Goal: Task Accomplishment & Management: Manage account settings

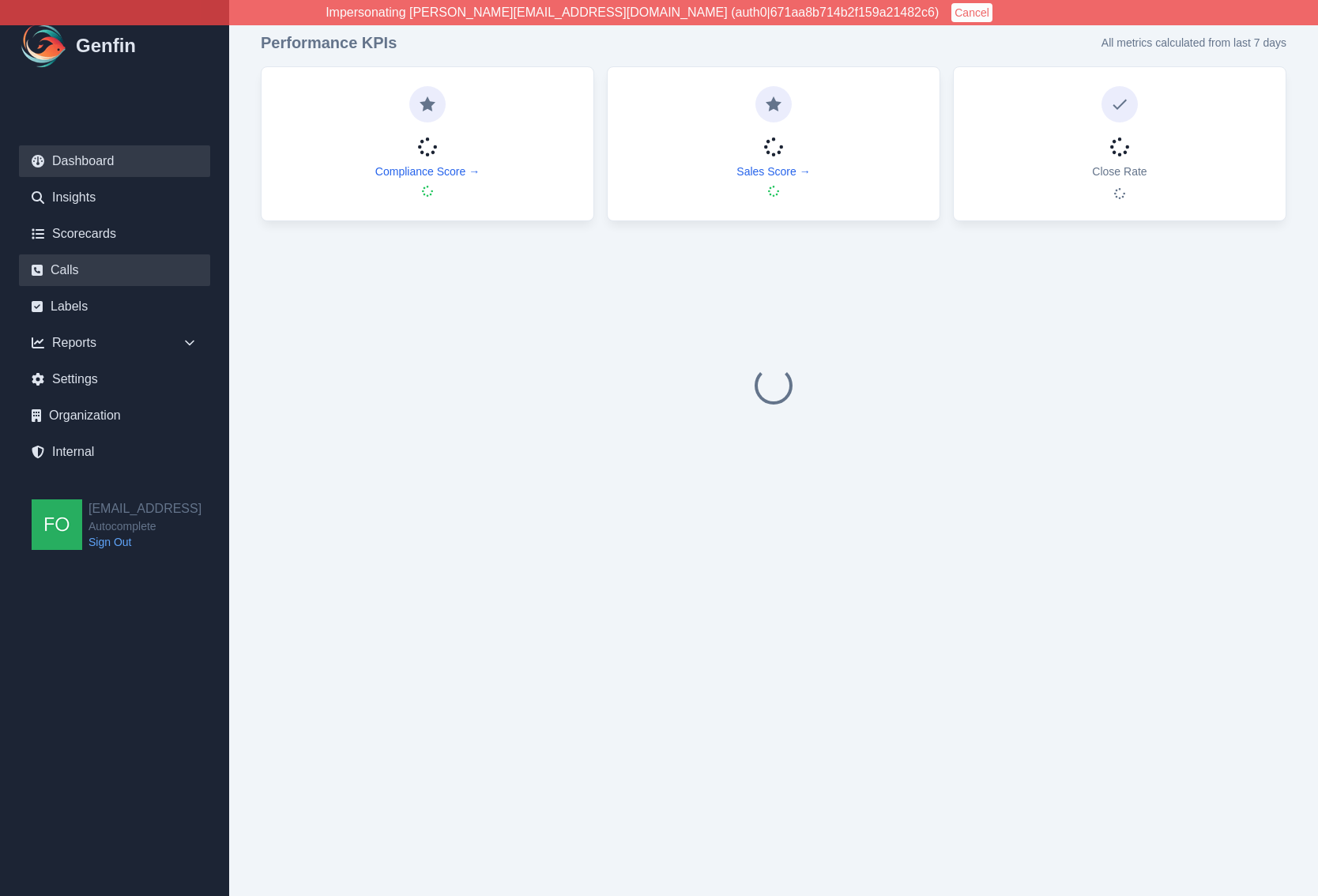
click at [84, 267] on link "Calls" at bounding box center [115, 270] width 191 height 31
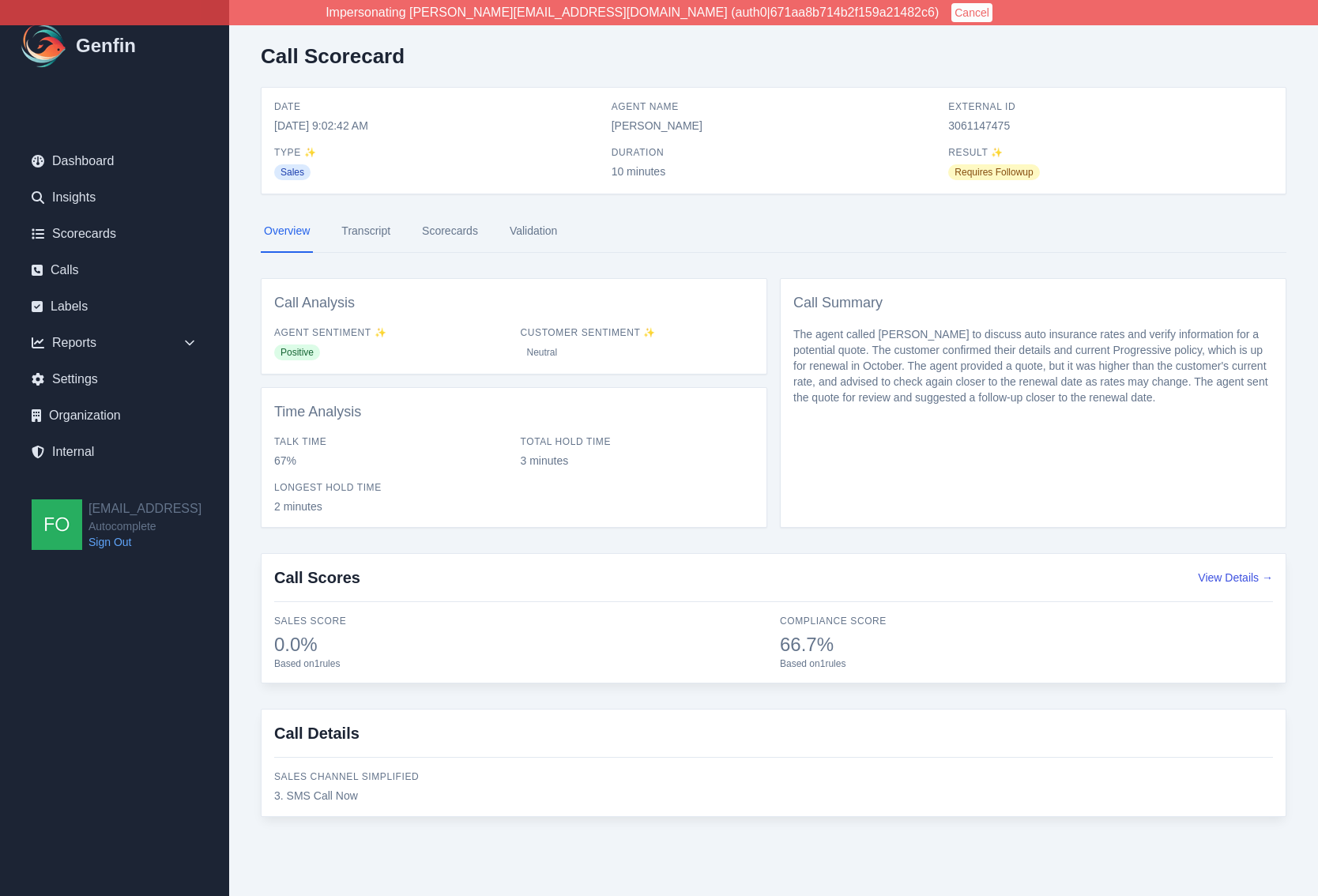
click at [354, 791] on span "3. SMS Call Now" at bounding box center [520, 795] width 492 height 16
click at [314, 796] on span "3. SMS Call Now" at bounding box center [520, 795] width 492 height 16
click at [401, 791] on span "3. SMS Call Now" at bounding box center [520, 795] width 492 height 16
click at [387, 800] on span "3. SMS Call Now" at bounding box center [520, 795] width 492 height 16
drag, startPoint x: 527, startPoint y: 467, endPoint x: 507, endPoint y: 477, distance: 22.4
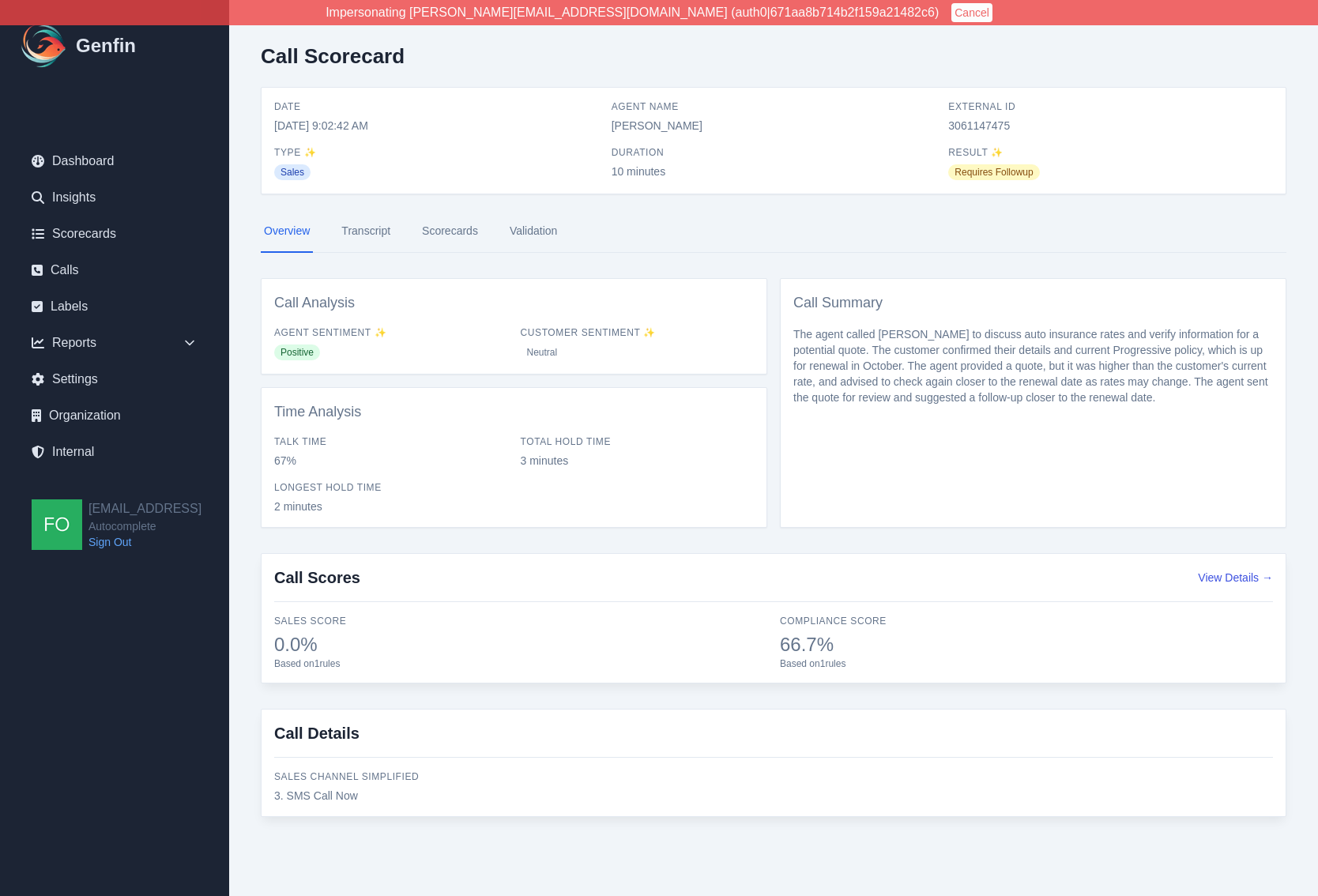
click at [526, 466] on span "3 minutes" at bounding box center [637, 460] width 234 height 16
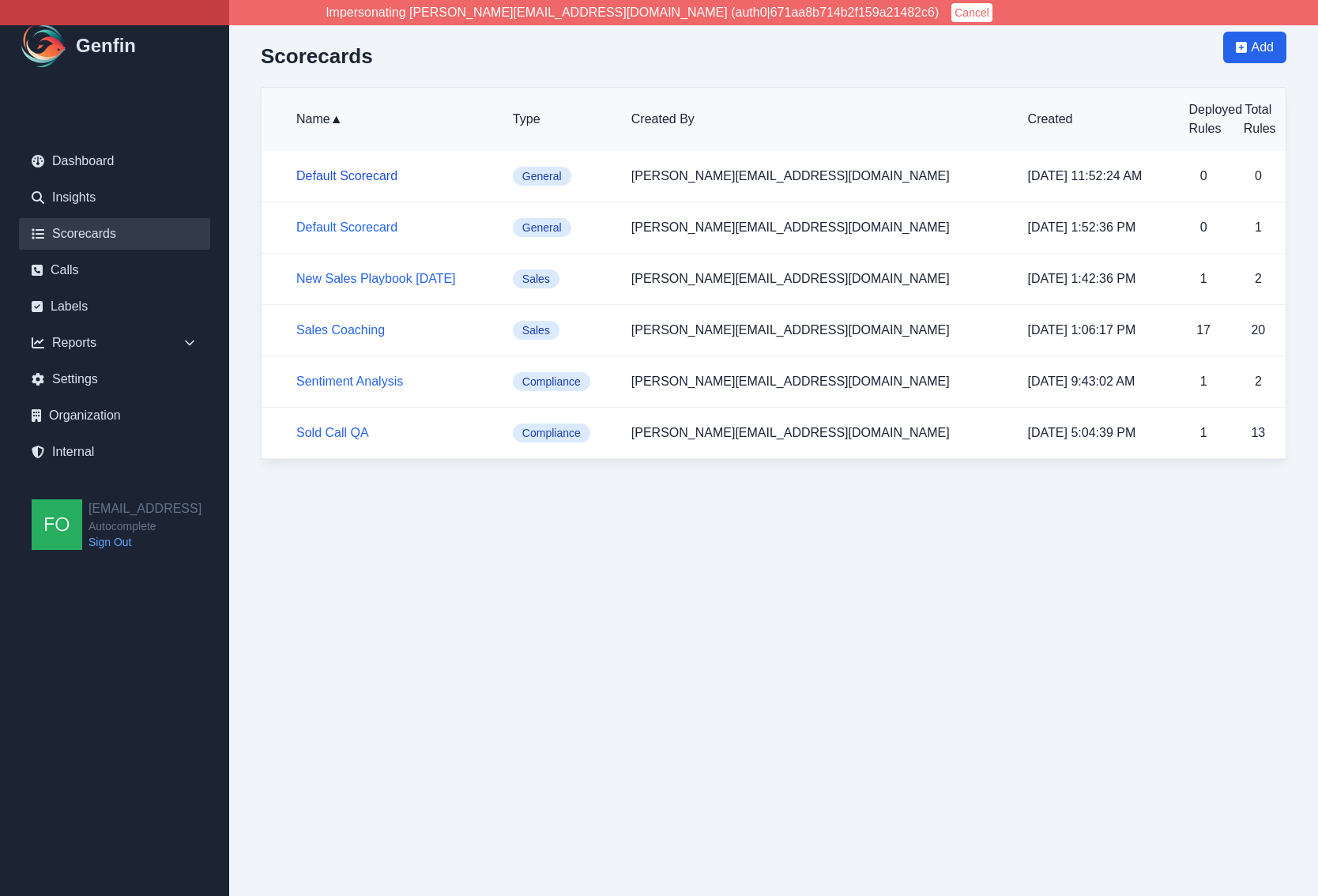
click at [360, 173] on link "Default Scorecard" at bounding box center [346, 176] width 101 height 13
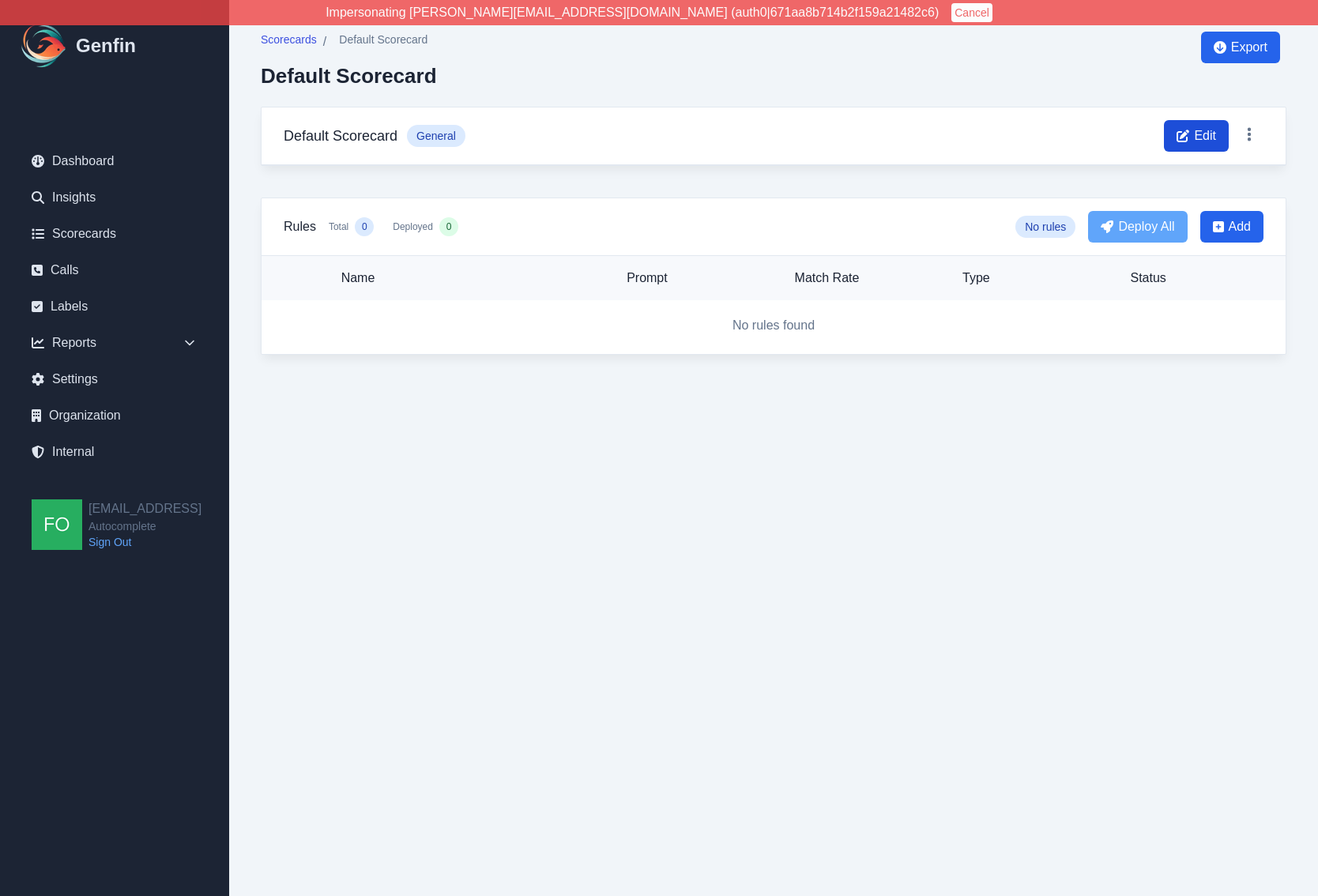
click at [1194, 138] on span "Edit" at bounding box center [1204, 135] width 22 height 19
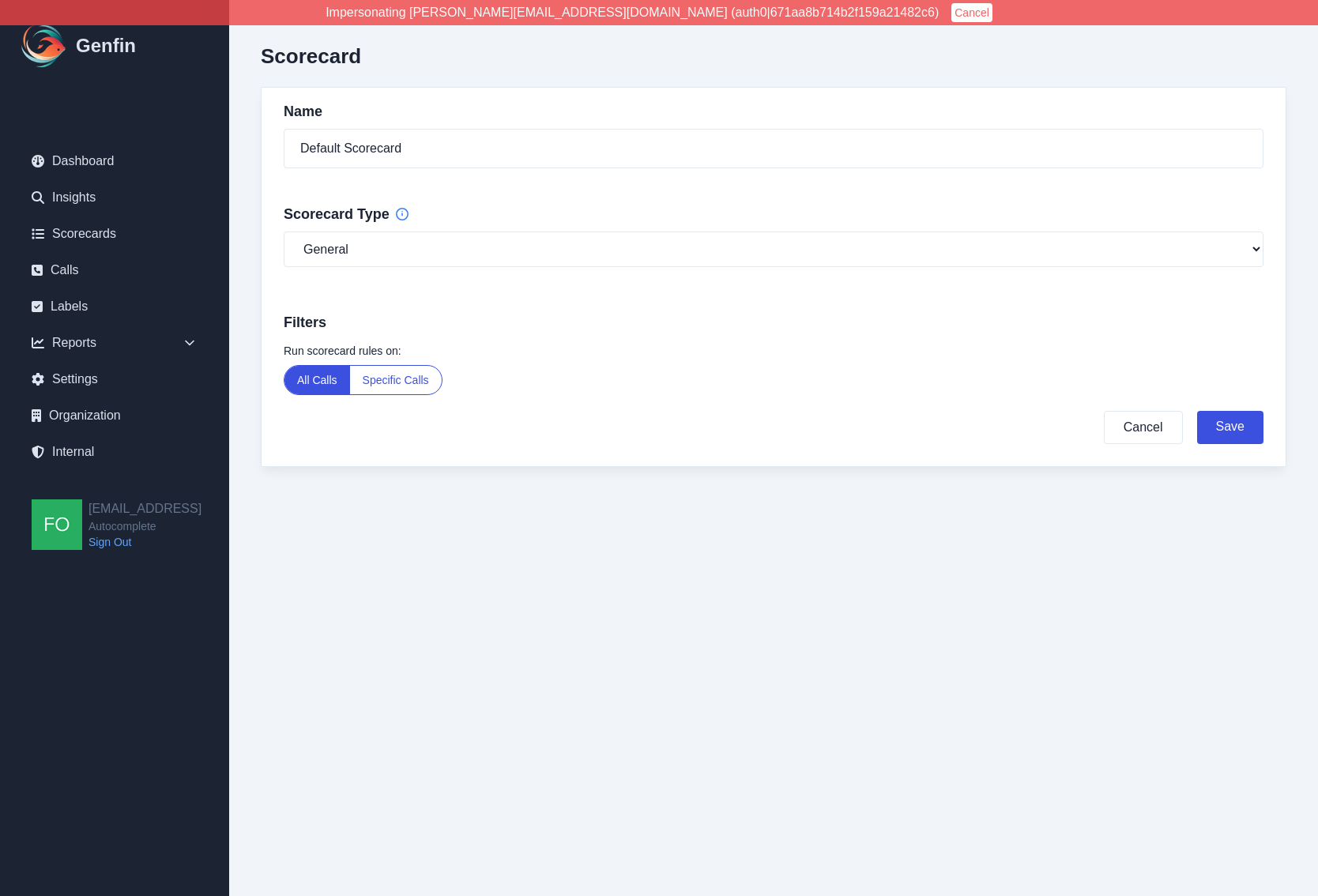
click at [406, 383] on button "Specific Calls" at bounding box center [396, 380] width 92 height 29
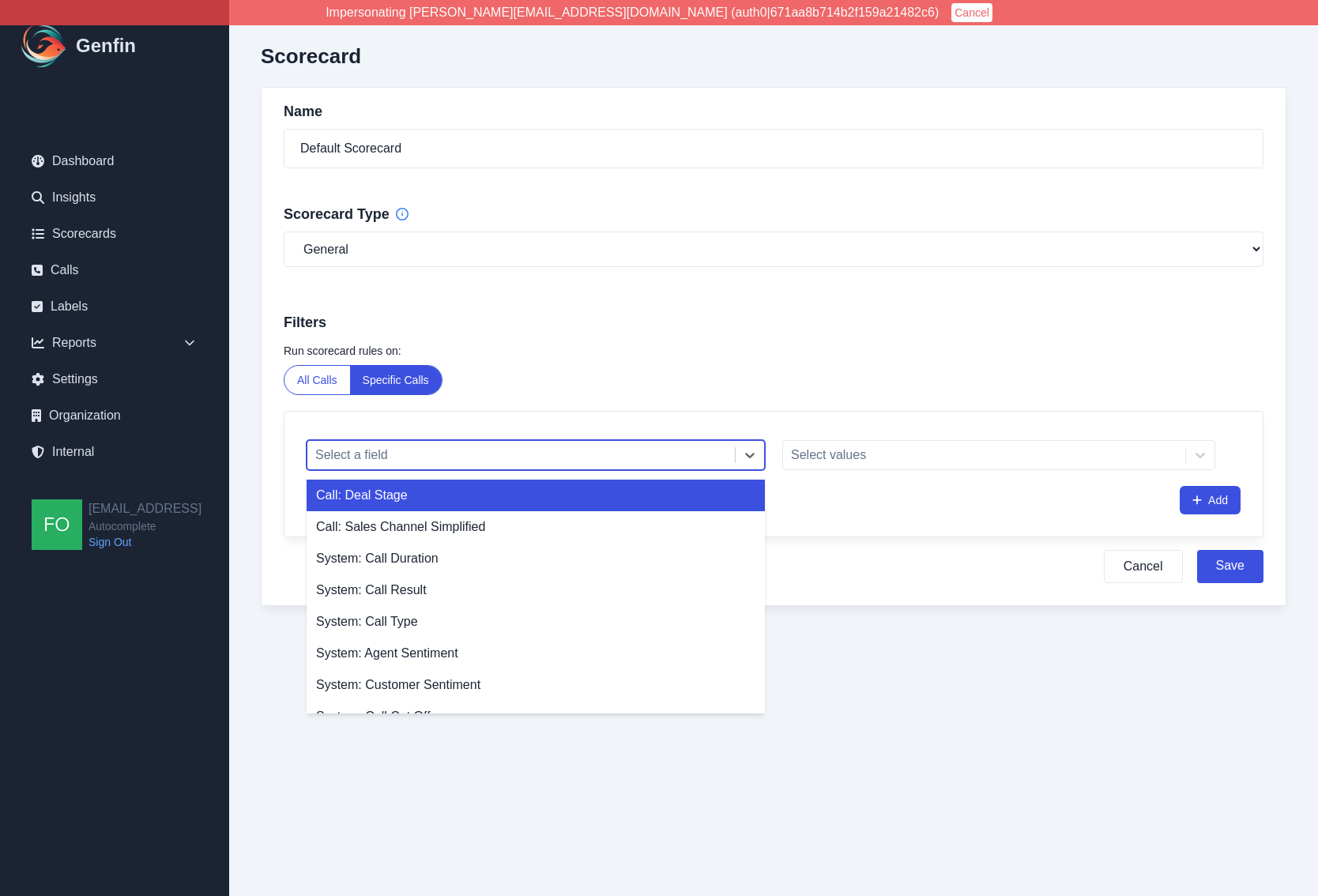
click at [407, 463] on div at bounding box center [520, 454] width 411 height 22
click at [418, 497] on div "Call: Deal Stage" at bounding box center [535, 494] width 458 height 31
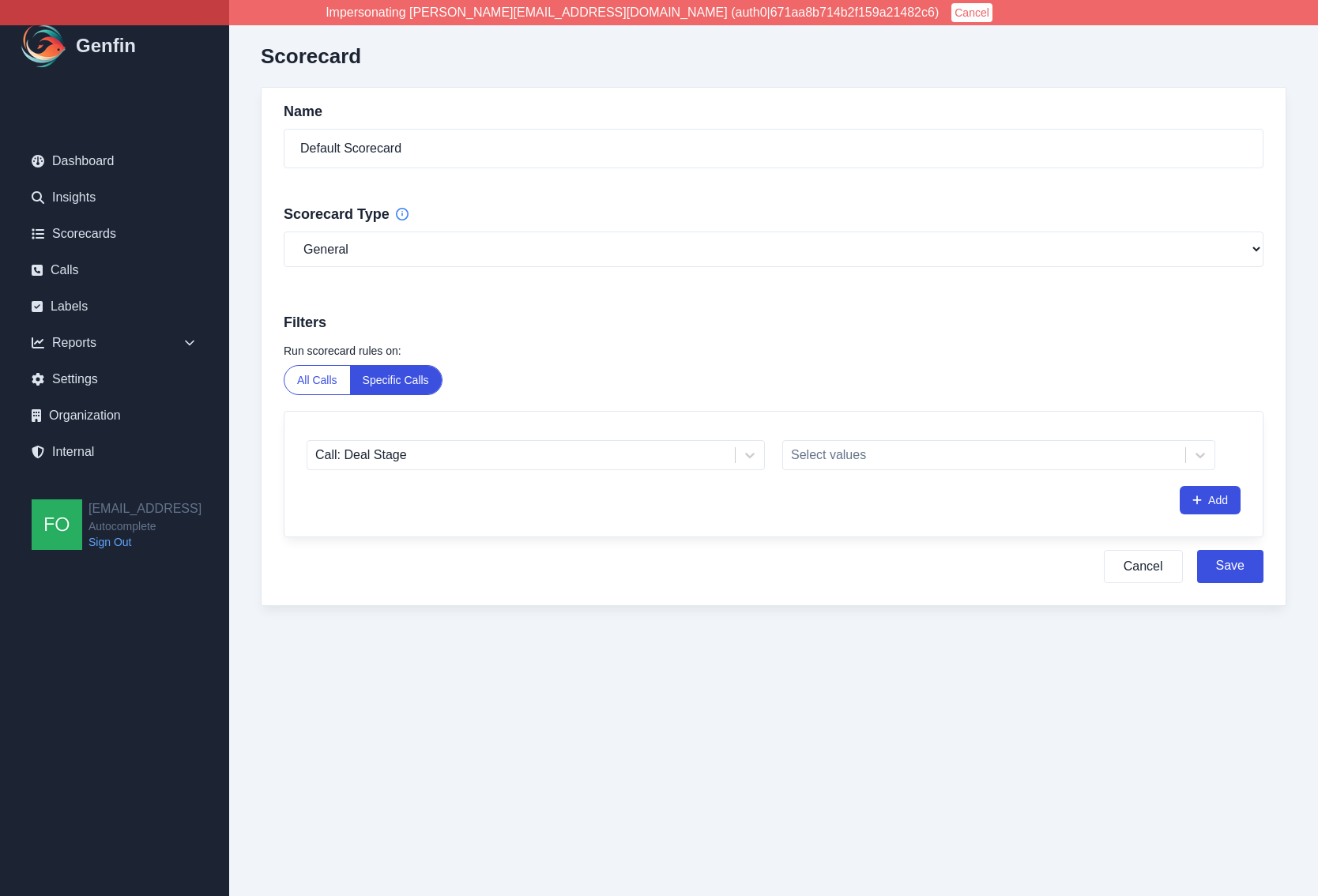
click at [960, 438] on div "Select values" at bounding box center [1011, 451] width 458 height 36
click at [941, 457] on div at bounding box center [984, 454] width 387 height 22
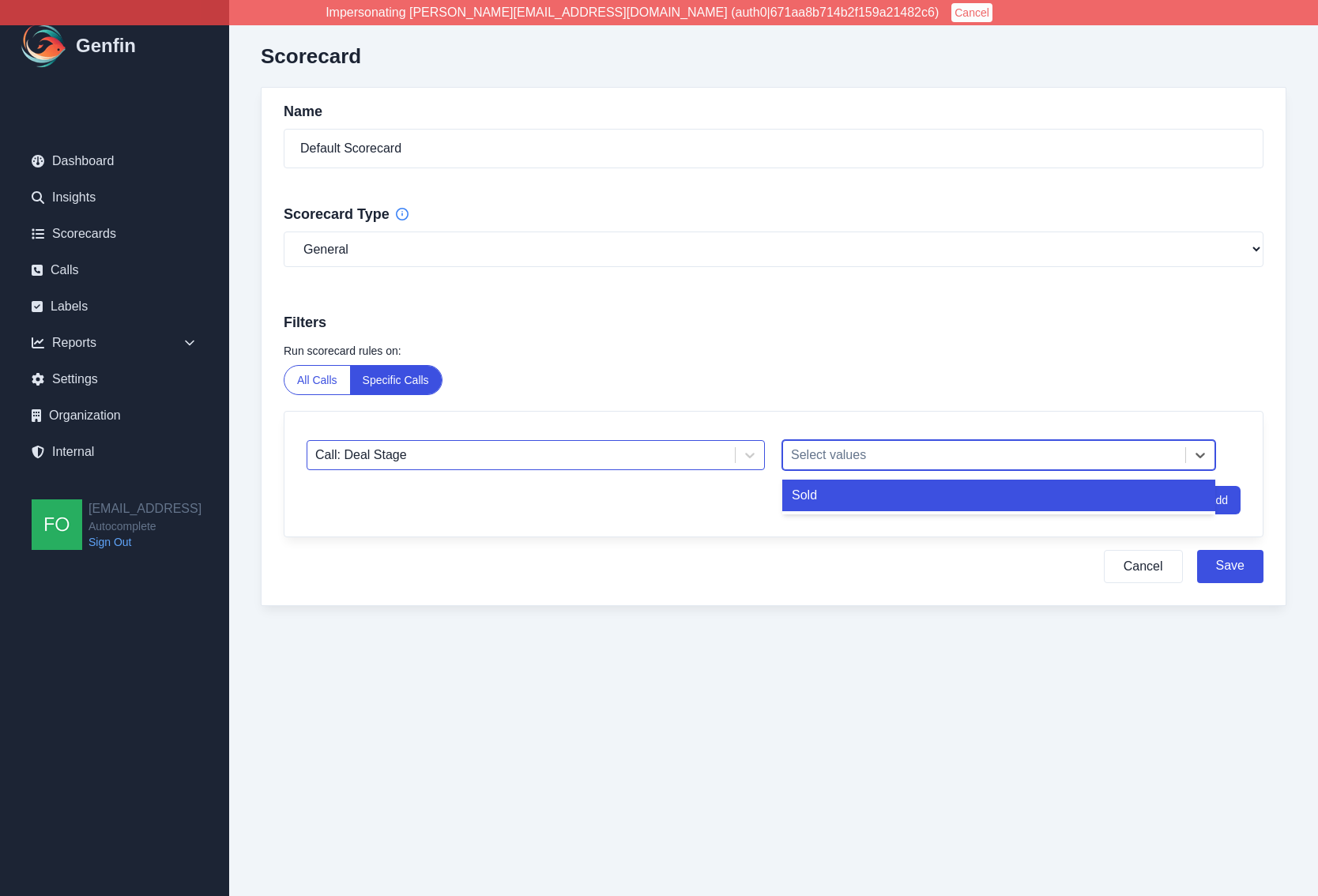
drag, startPoint x: 879, startPoint y: 454, endPoint x: 636, endPoint y: 466, distance: 243.3
click at [878, 454] on div at bounding box center [984, 454] width 387 height 22
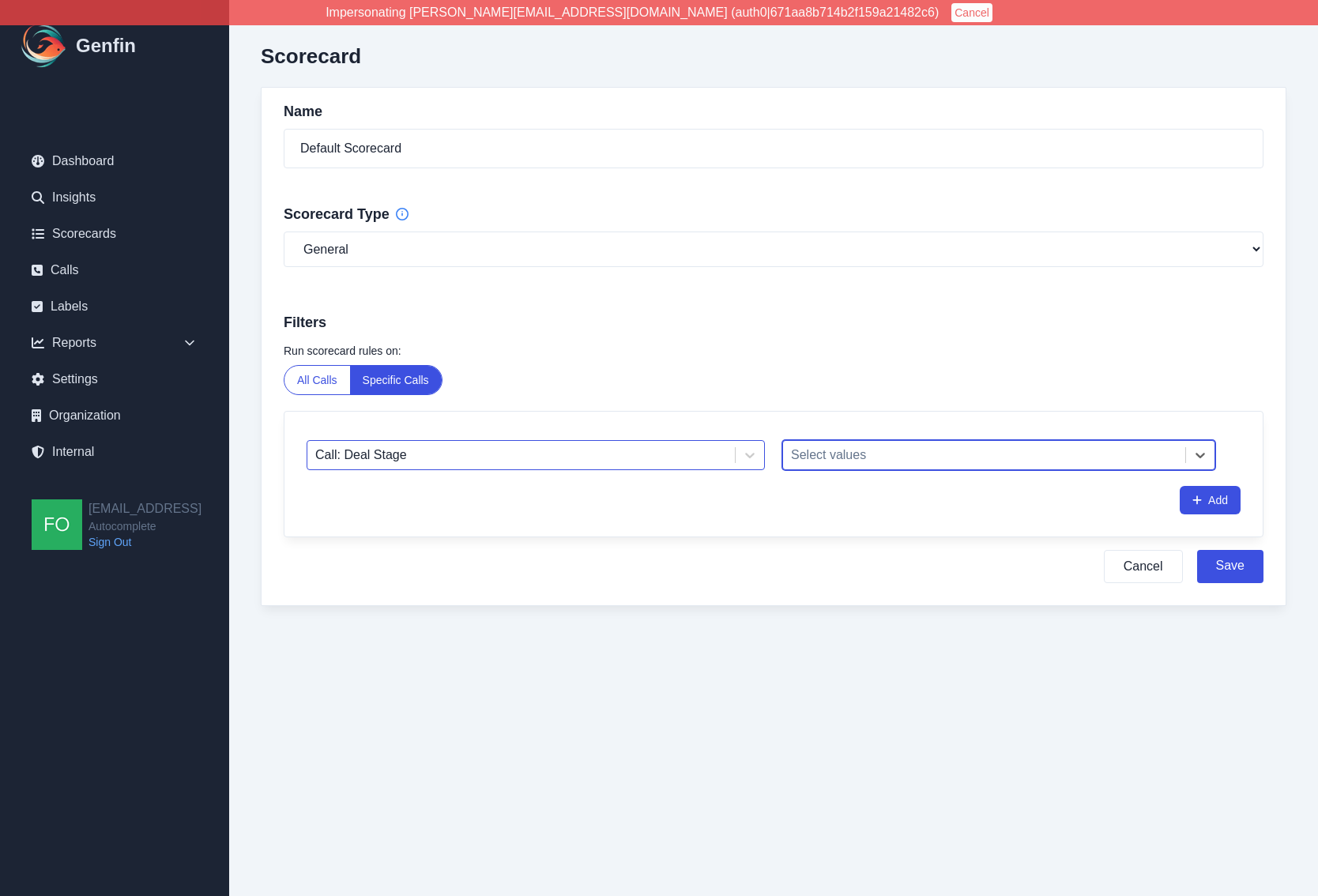
click at [571, 466] on div at bounding box center [520, 454] width 411 height 22
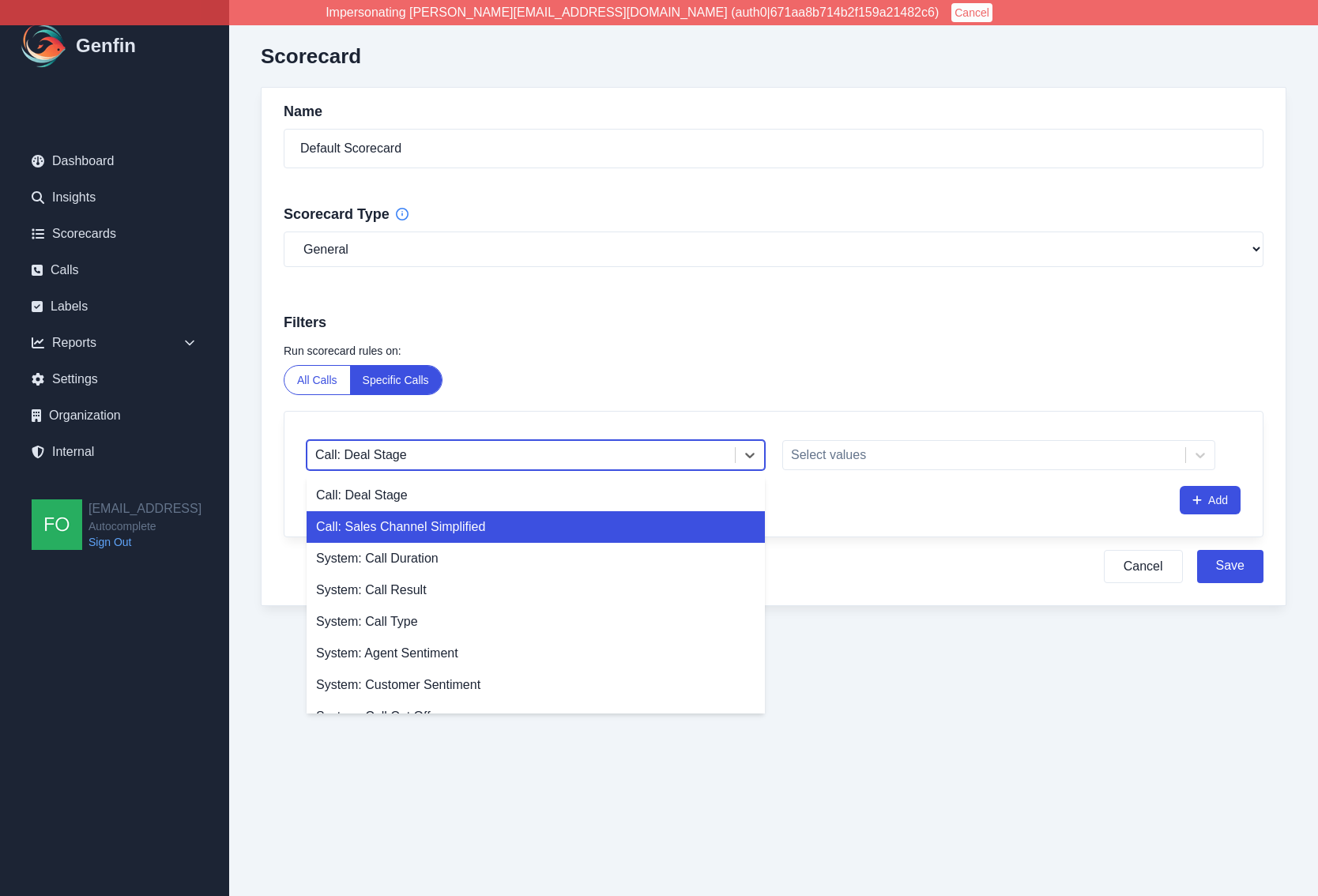
click at [500, 526] on div "Call: Sales Channel Simplified" at bounding box center [535, 527] width 458 height 31
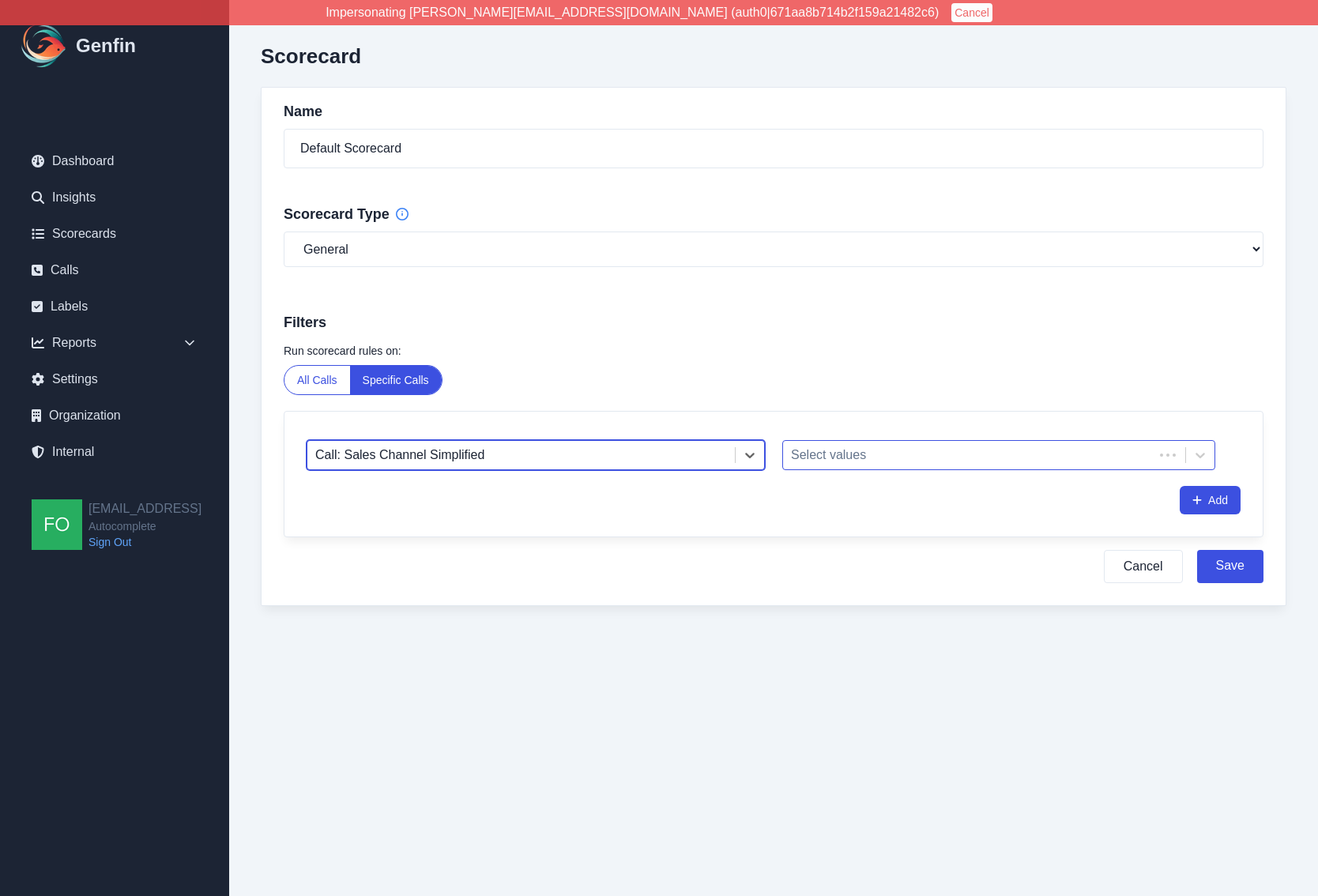
click at [919, 452] on div at bounding box center [969, 454] width 355 height 22
click at [680, 669] on html "Impersonating jeff@autocomplete.io (auth0|671aa8b714b2f159a21482c6) Cancel Genf…" at bounding box center [659, 334] width 1318 height 669
click at [687, 669] on html "Impersonating jeff@autocomplete.io (auth0|671aa8b714b2f159a21482c6) Cancel Genf…" at bounding box center [659, 334] width 1318 height 669
click at [868, 460] on div at bounding box center [984, 454] width 387 height 22
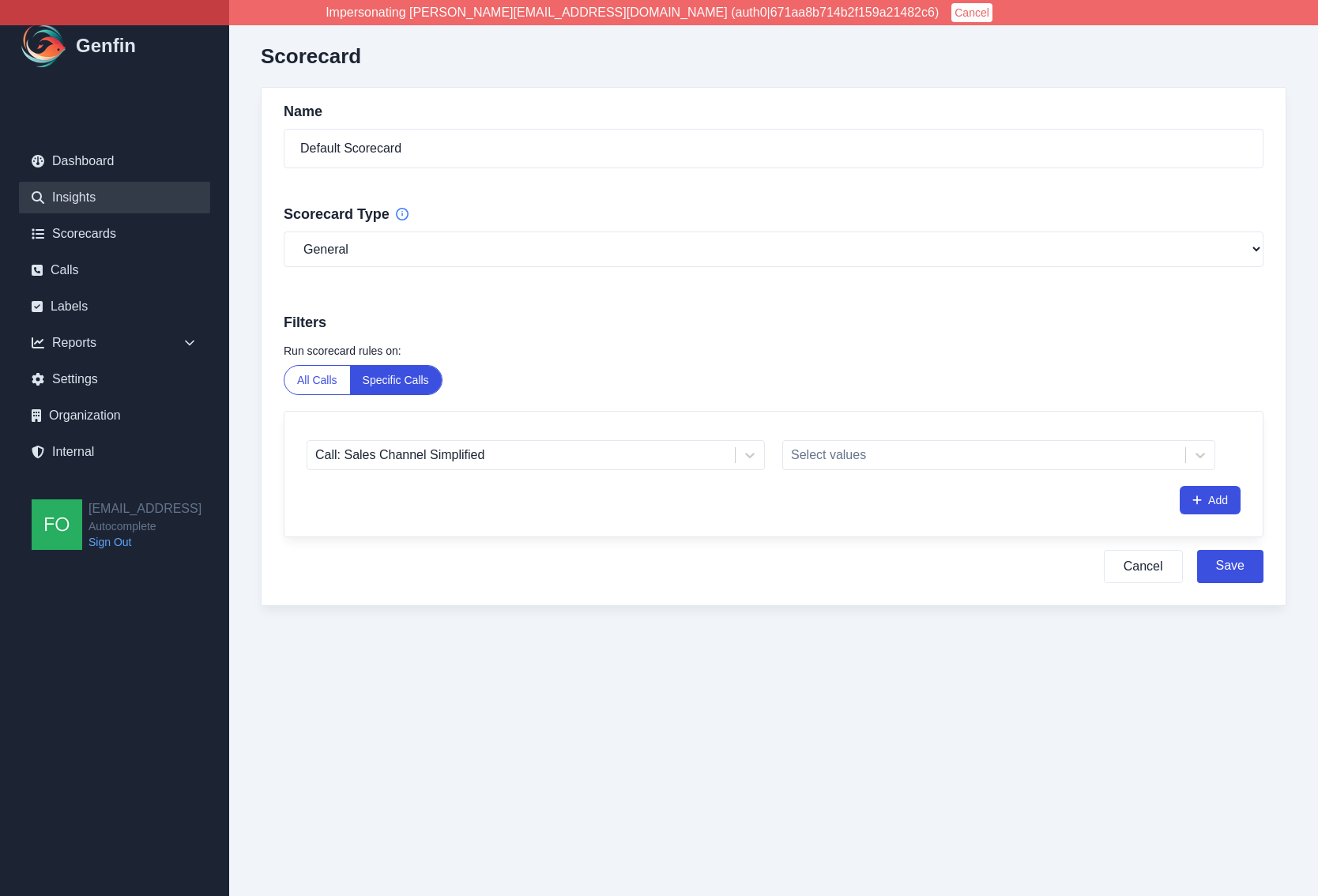
click at [104, 198] on link "Insights" at bounding box center [115, 197] width 191 height 31
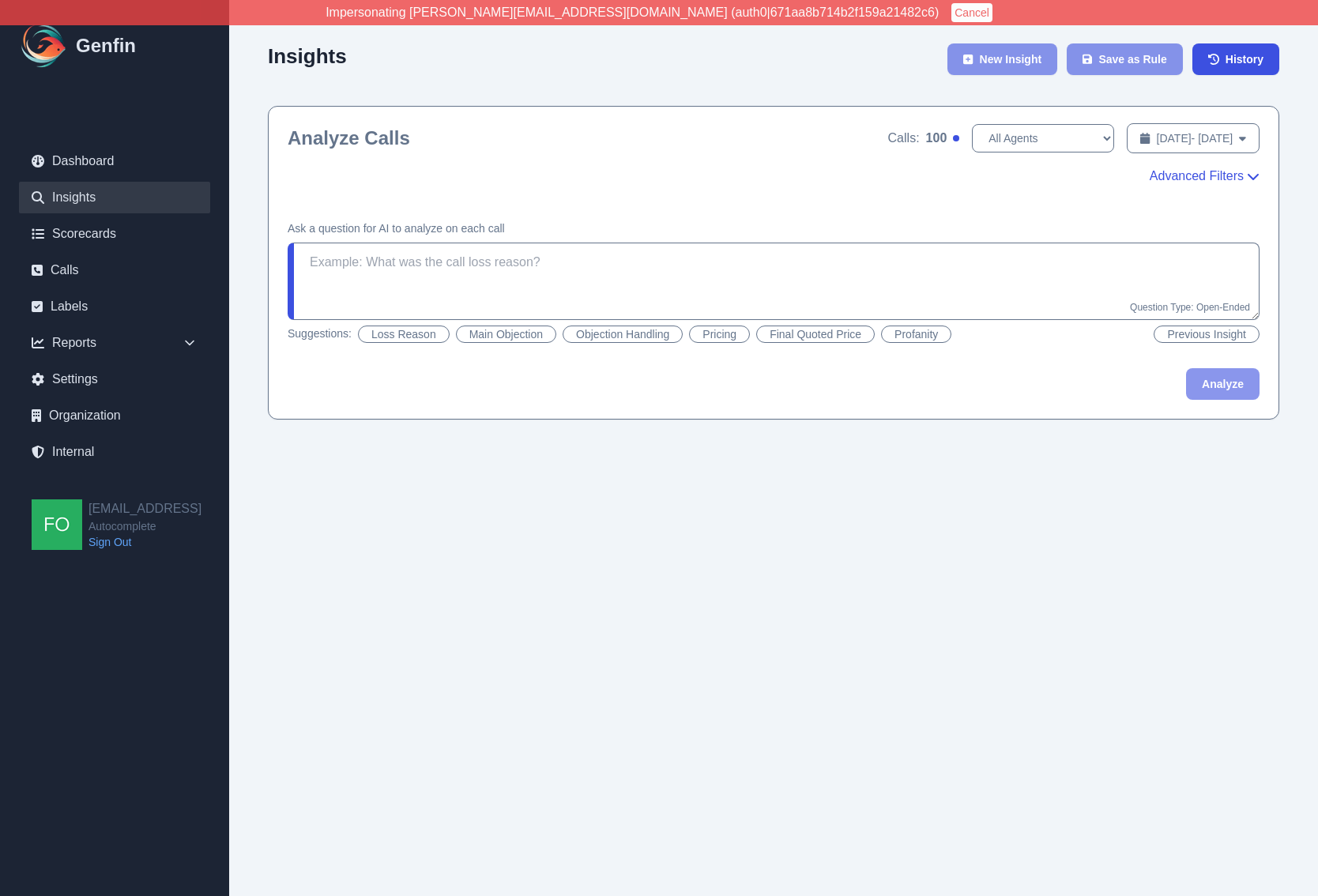
drag, startPoint x: 1231, startPoint y: 174, endPoint x: 1222, endPoint y: 178, distance: 9.8
click at [1231, 174] on span "Advanced Filters" at bounding box center [1196, 177] width 94 height 19
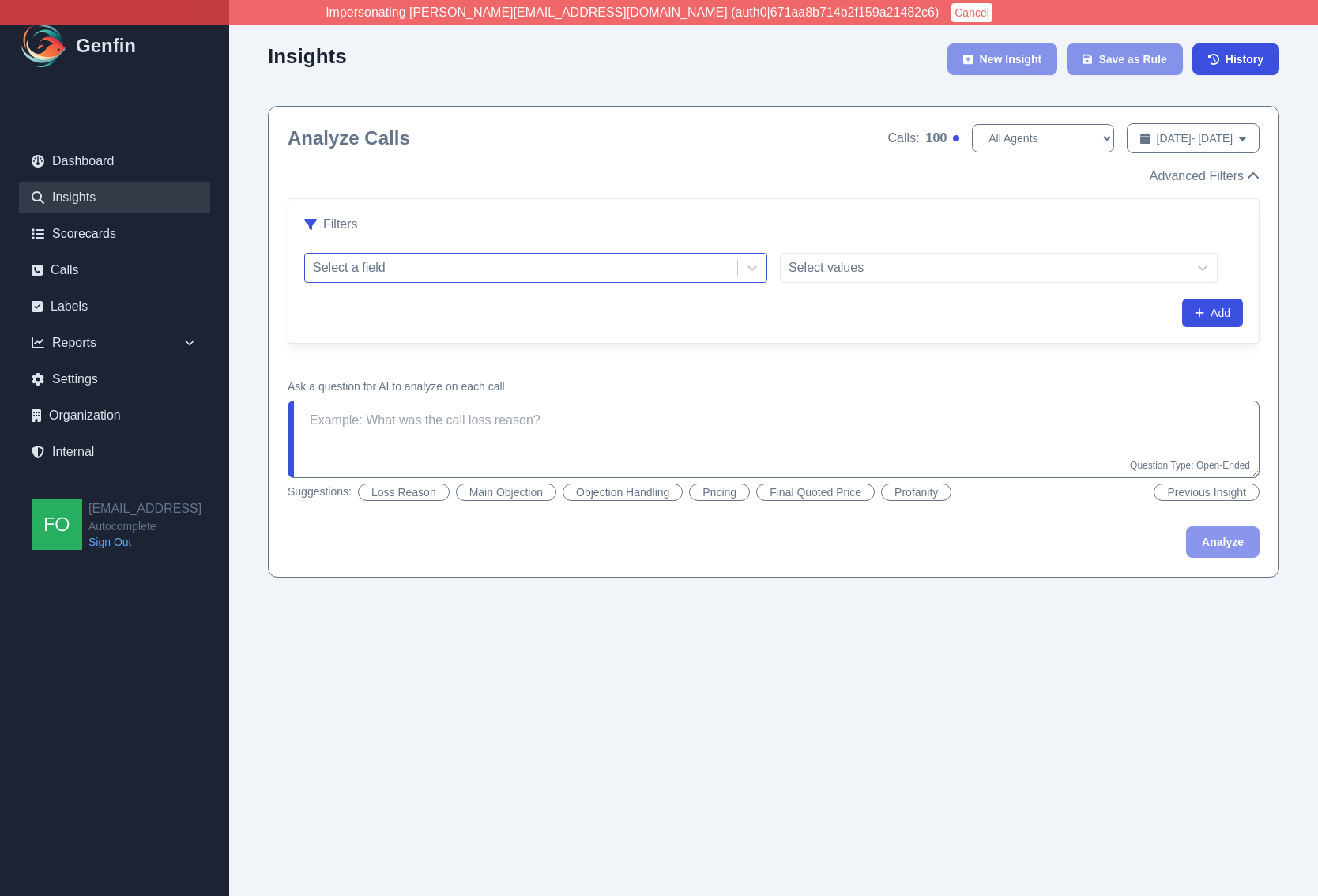
click at [536, 269] on div at bounding box center [521, 267] width 416 height 22
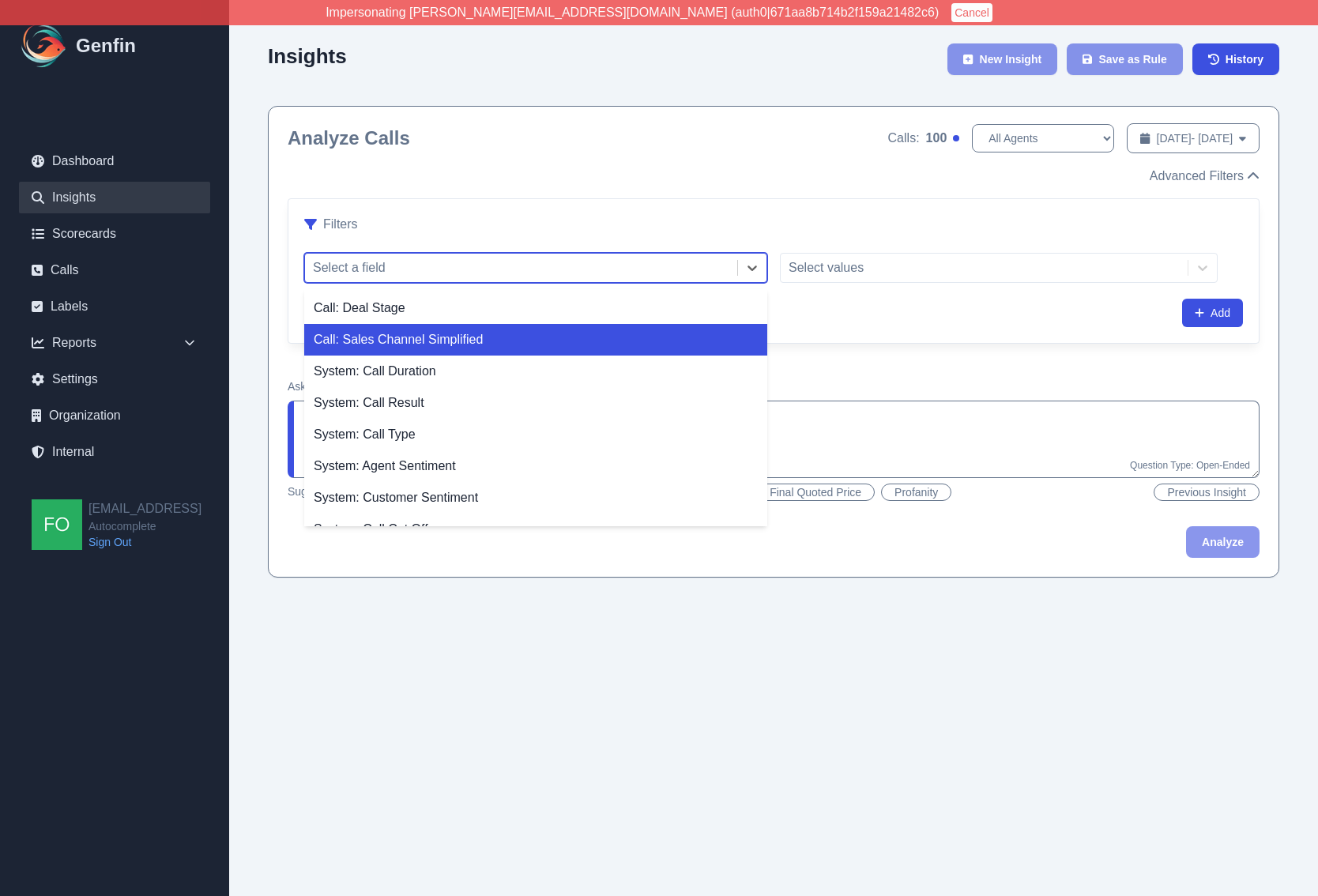
click at [493, 334] on div "Call: Sales Channel Simplified" at bounding box center [535, 339] width 463 height 31
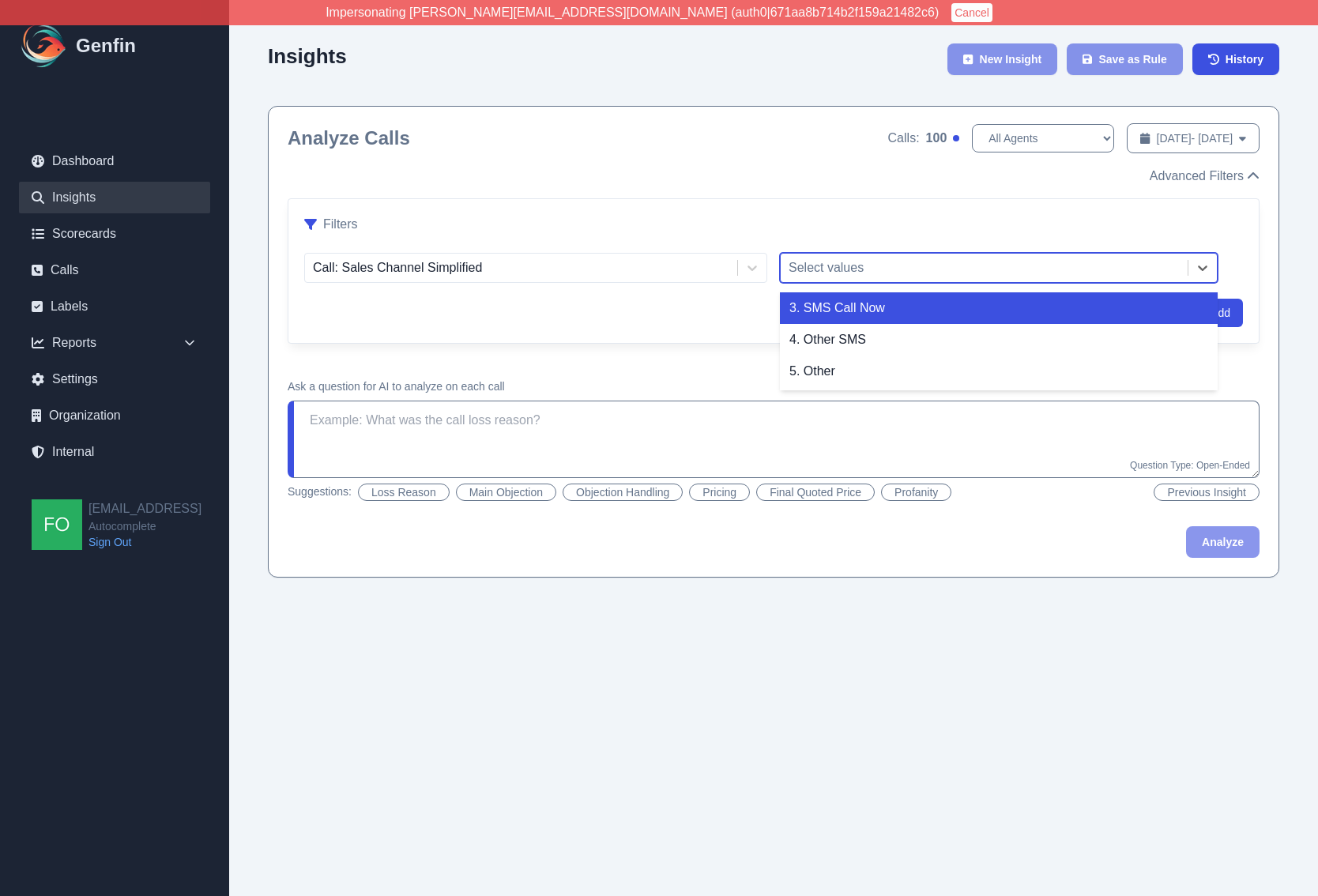
click at [876, 268] on div at bounding box center [984, 267] width 391 height 22
click at [662, 329] on div "Filters Call: Sales Channel Simplified 3. SMS Call Now, 1 of 3. 3 results avail…" at bounding box center [773, 271] width 970 height 144
click at [884, 267] on div at bounding box center [984, 267] width 391 height 22
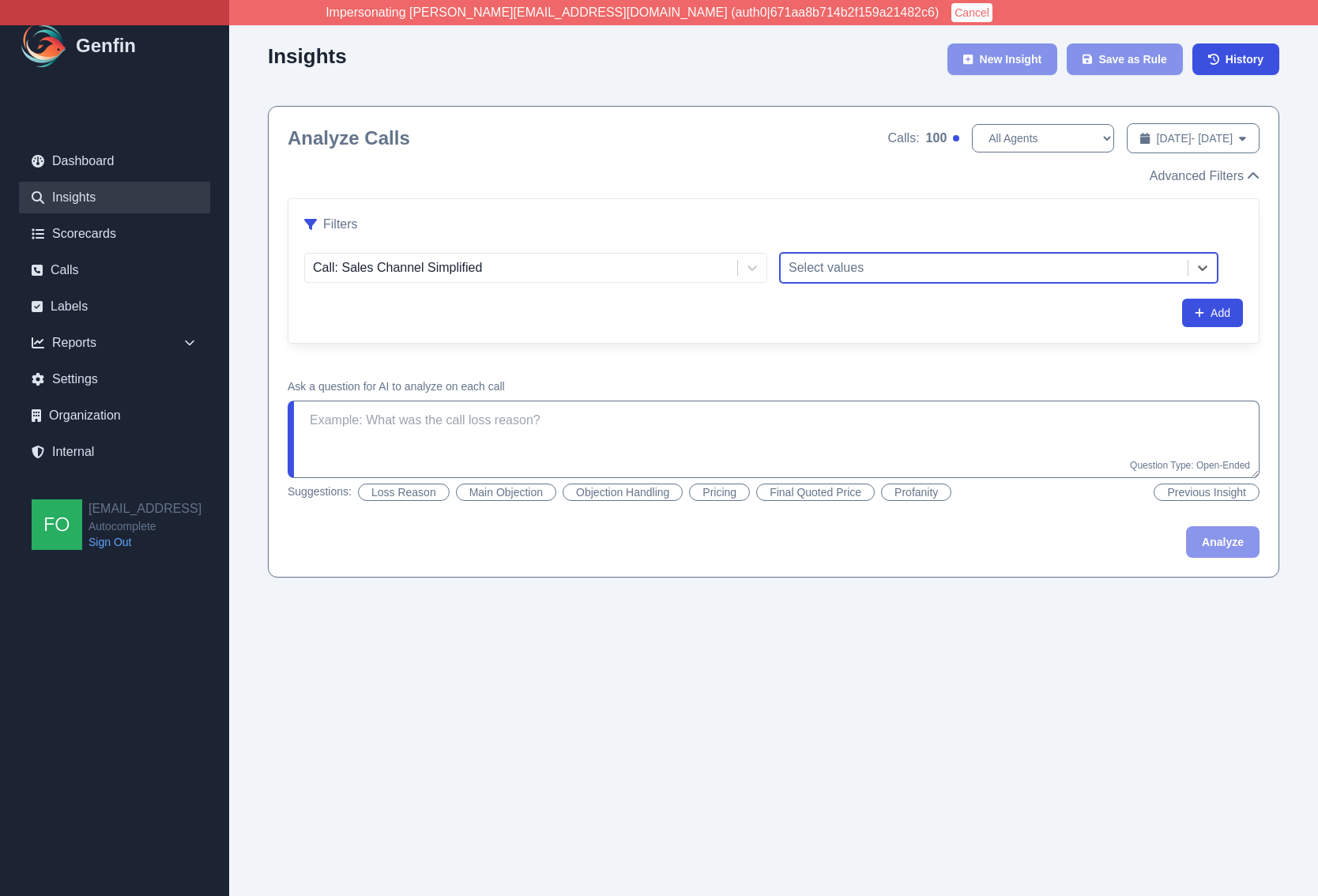
click at [672, 609] on html "Impersonating jeff@autocomplete.io (auth0|671aa8b714b2f159a21482c6) Cancel Genf…" at bounding box center [659, 304] width 1318 height 609
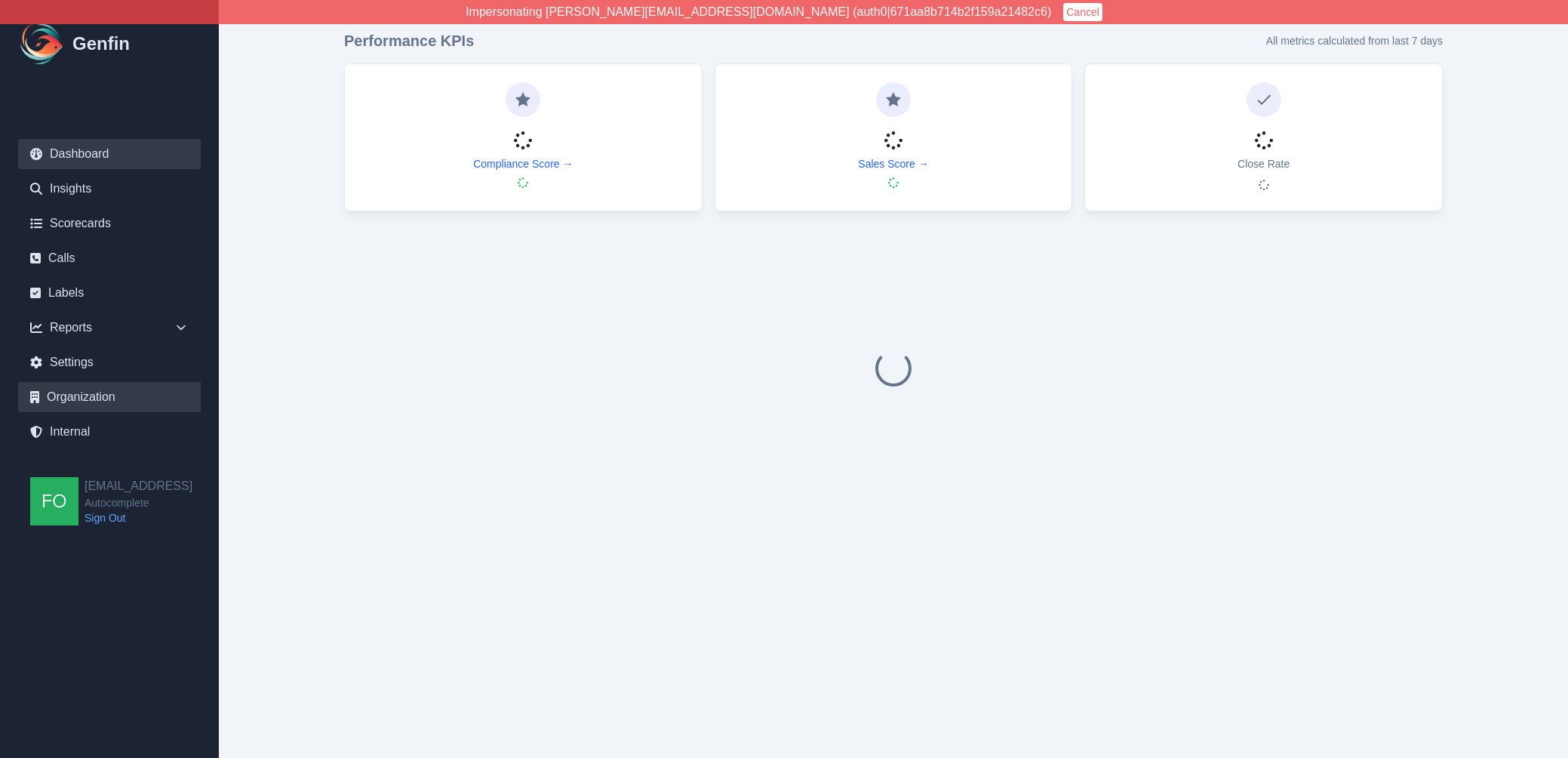
click at [100, 397] on link "Organization" at bounding box center [109, 397] width 182 height 30
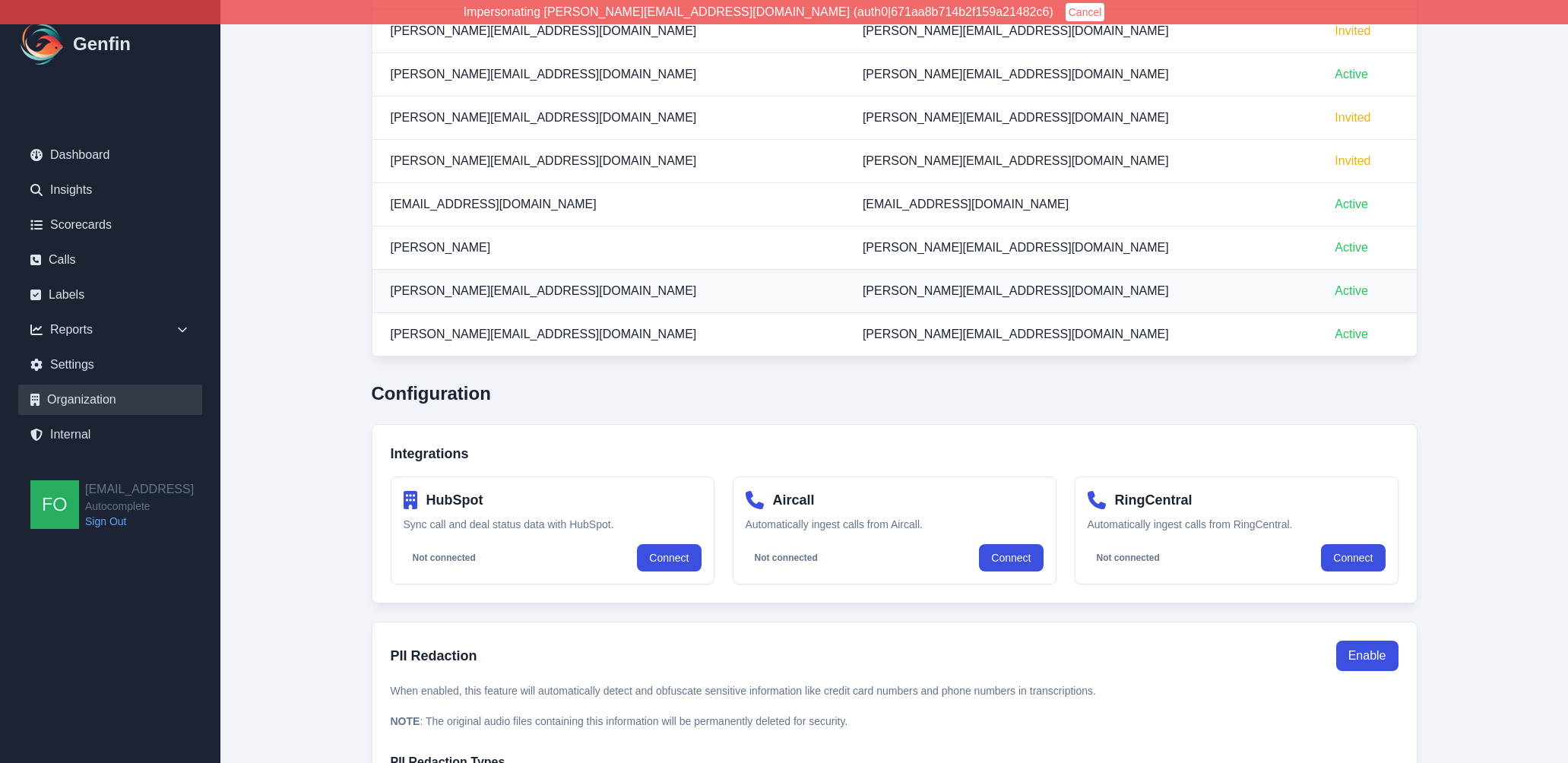
scroll to position [623, 0]
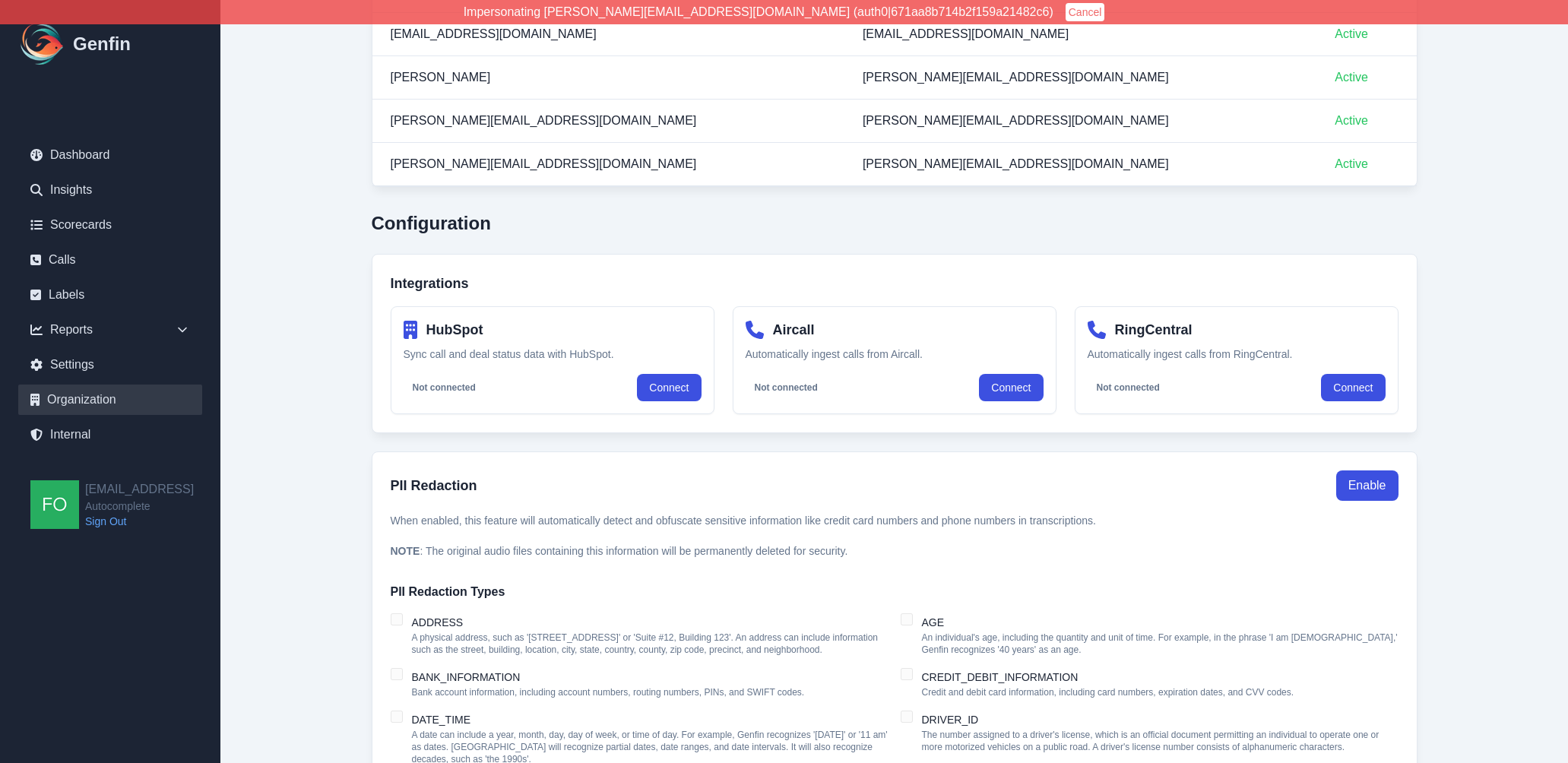
click at [368, 390] on div "Organization Settings Organization Name Autocomplete Save Plan Information Curr…" at bounding box center [894, 477] width 1106 height 2033
